Goal: Information Seeking & Learning: Learn about a topic

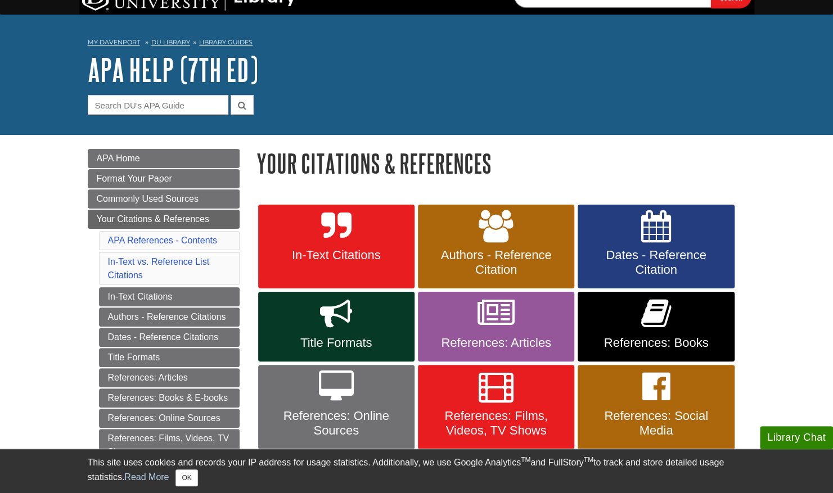
scroll to position [26, 0]
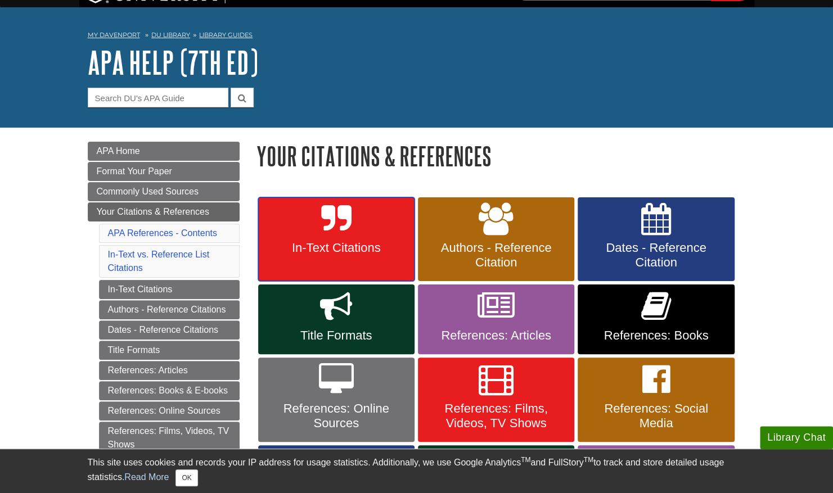
click at [331, 223] on icon at bounding box center [336, 219] width 30 height 33
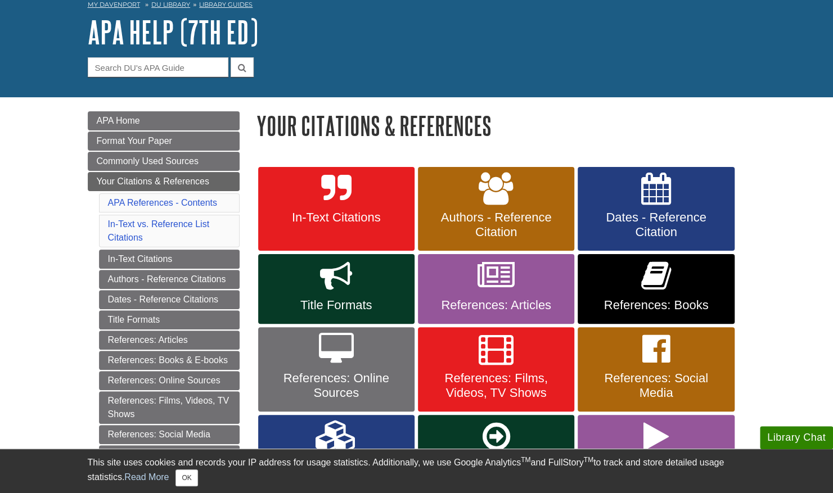
scroll to position [55, 0]
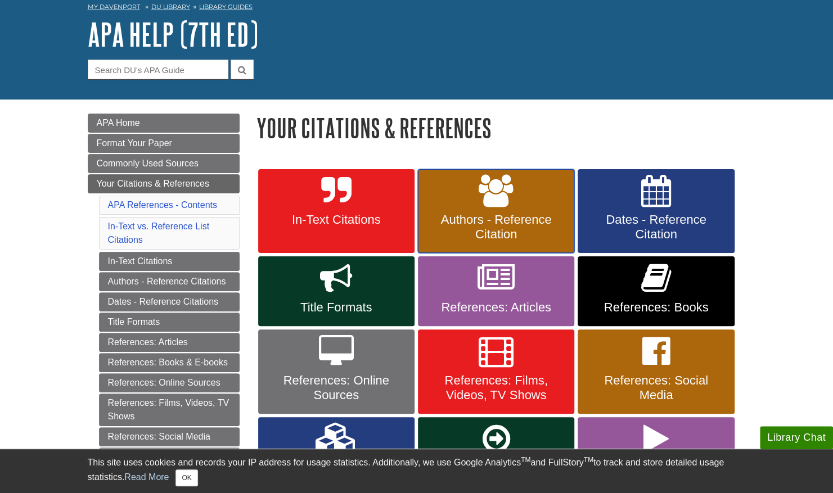
click at [469, 234] on span "Authors - Reference Citation" at bounding box center [495, 226] width 139 height 29
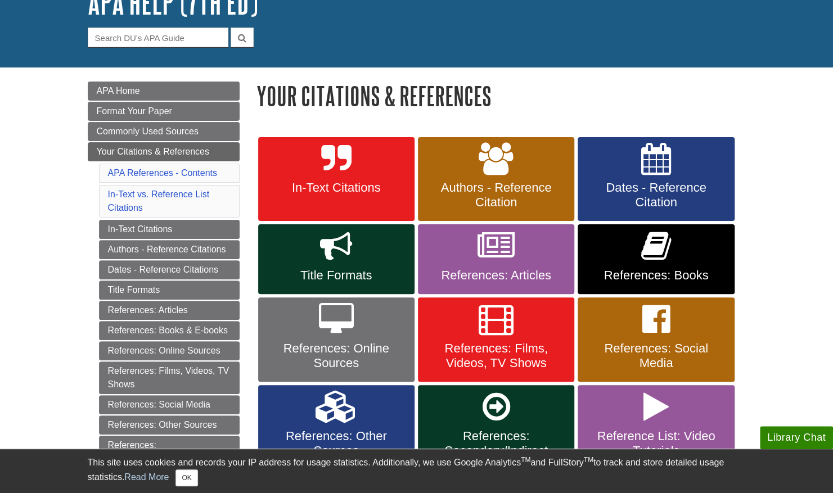
scroll to position [0, 0]
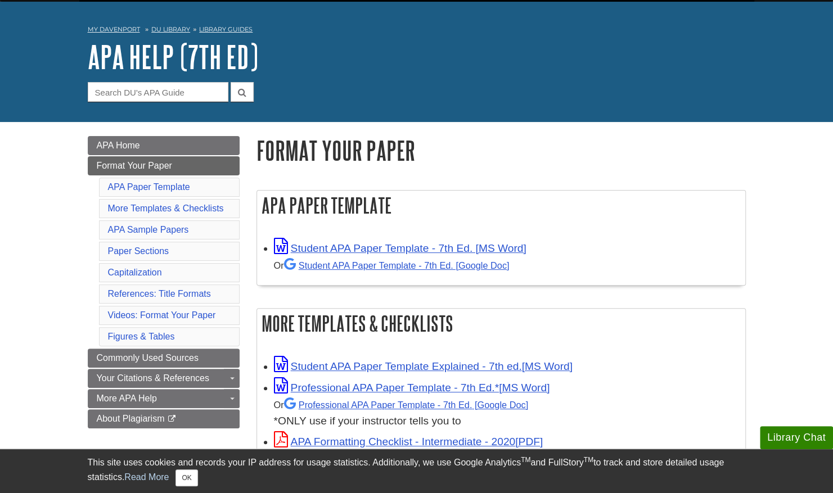
scroll to position [31, 0]
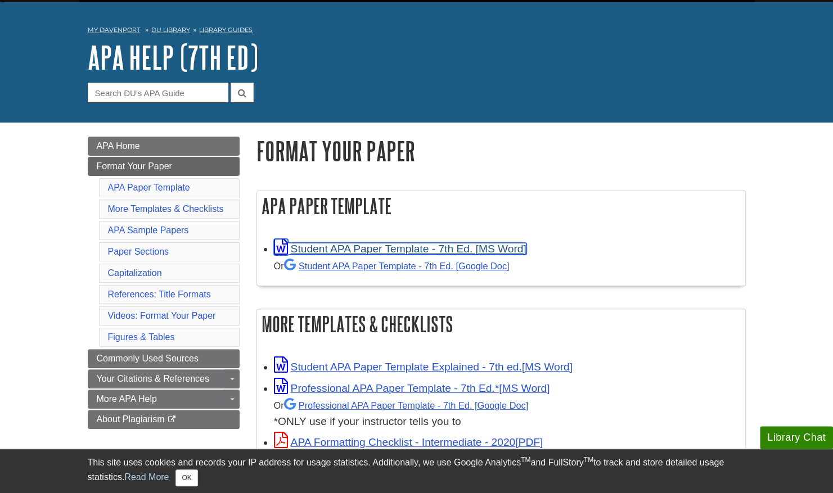
click at [385, 247] on link "Student APA Paper Template - 7th Ed. [MS Word]" at bounding box center [400, 249] width 252 height 12
